Goal: Transaction & Acquisition: Purchase product/service

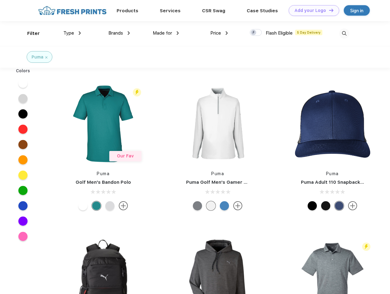
scroll to position [0, 0]
click at [312, 10] on link "Add your Logo Design Tool" at bounding box center [314, 10] width 51 height 11
click at [0, 0] on div "Design Tool" at bounding box center [0, 0] width 0 height 0
click at [328, 10] on link "Add your Logo Design Tool" at bounding box center [314, 10] width 51 height 11
click at [29, 33] on div "Filter" at bounding box center [33, 33] width 13 height 7
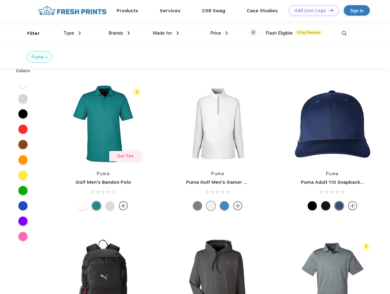
click at [72, 33] on span "Type" at bounding box center [68, 33] width 11 height 6
click at [119, 33] on span "Brands" at bounding box center [115, 33] width 15 height 6
click at [166, 33] on span "Made for" at bounding box center [162, 33] width 19 height 6
click at [219, 33] on span "Price" at bounding box center [215, 33] width 11 height 6
click at [256, 33] on div at bounding box center [256, 32] width 12 height 7
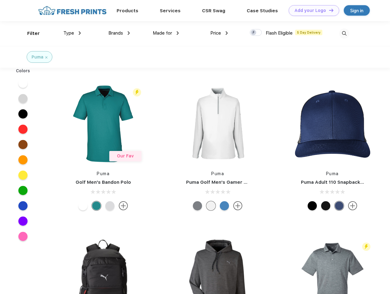
click at [254, 33] on input "checkbox" at bounding box center [252, 31] width 4 height 4
click at [344, 33] on img at bounding box center [344, 33] width 10 height 10
